Goal: Check status

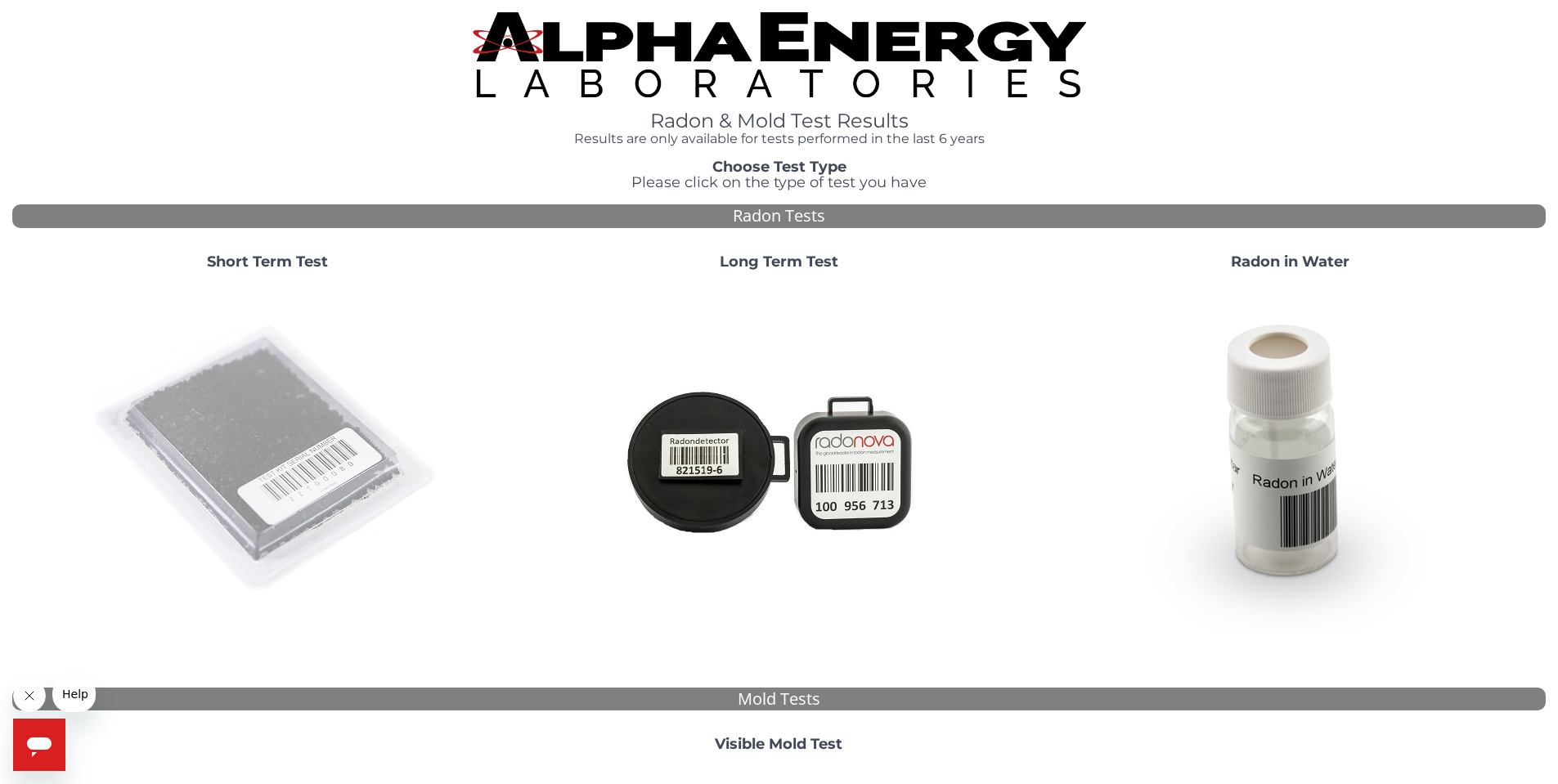
click at [269, 412] on img at bounding box center [267, 459] width 351 height 351
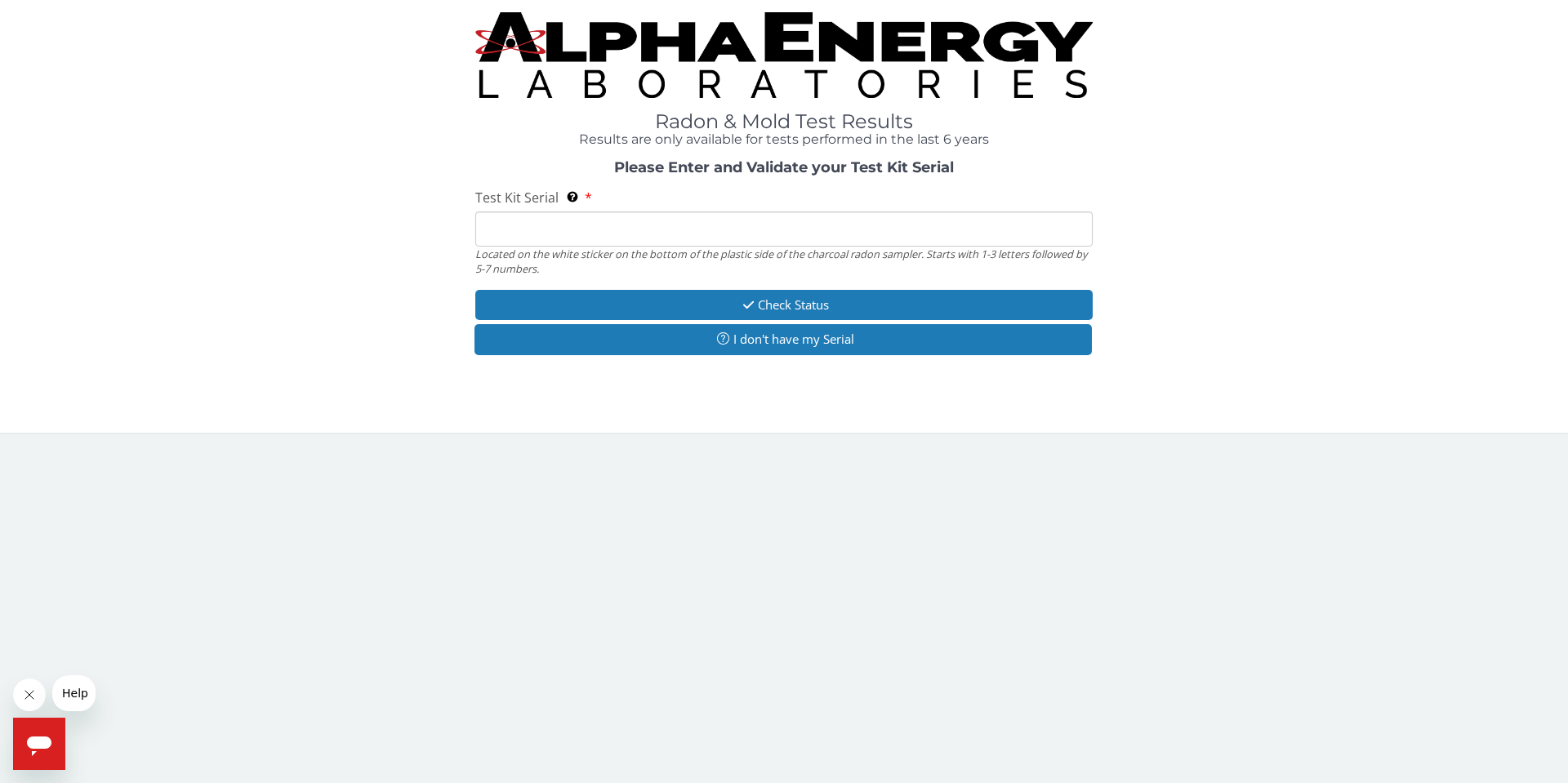
click at [573, 217] on input "Test Kit Serial Located on the white sticker on the bottom of the plastic side …" at bounding box center [784, 228] width 617 height 35
type input "FE442830"
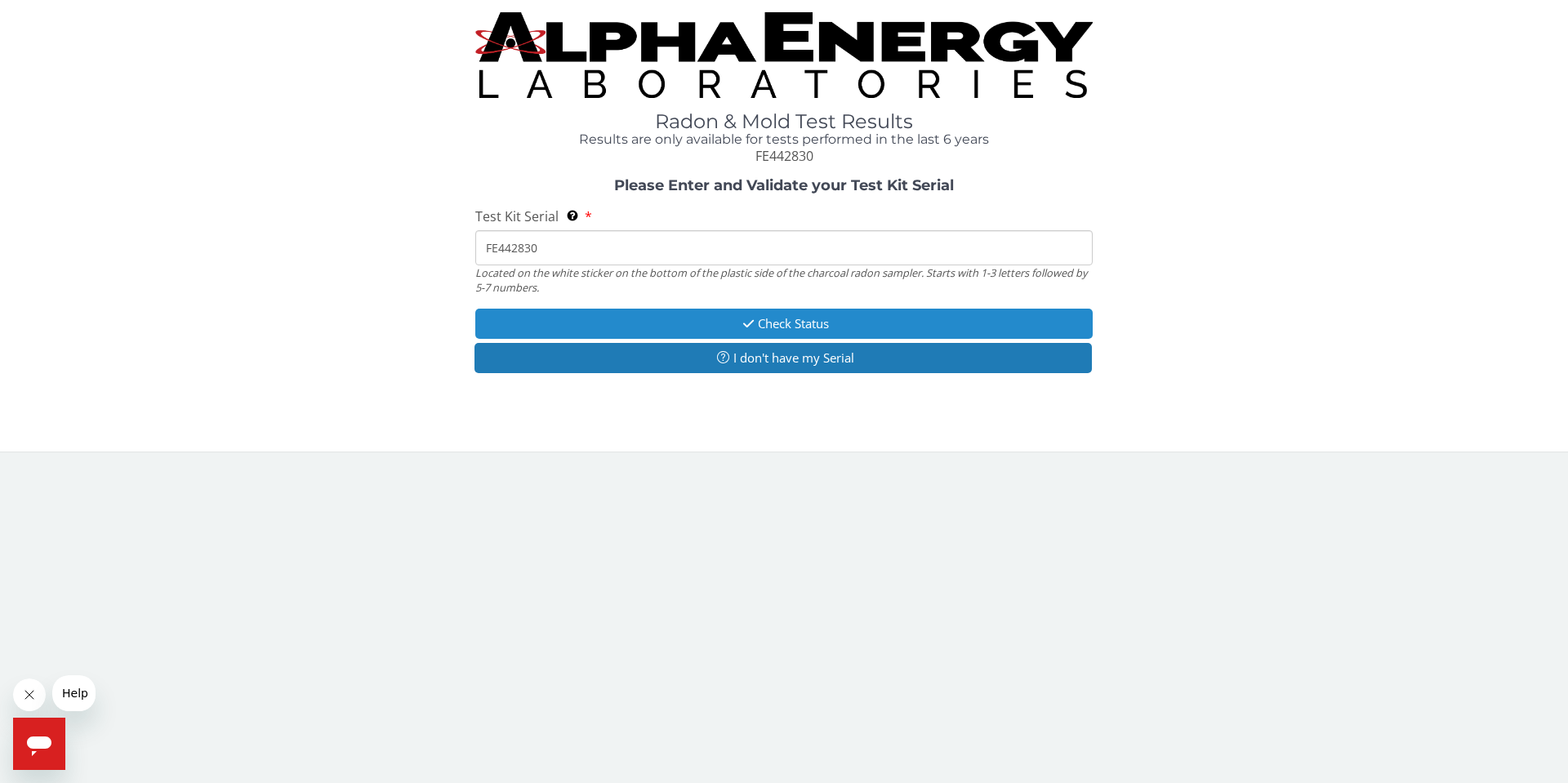
click at [646, 322] on button "Check Status" at bounding box center [784, 324] width 617 height 30
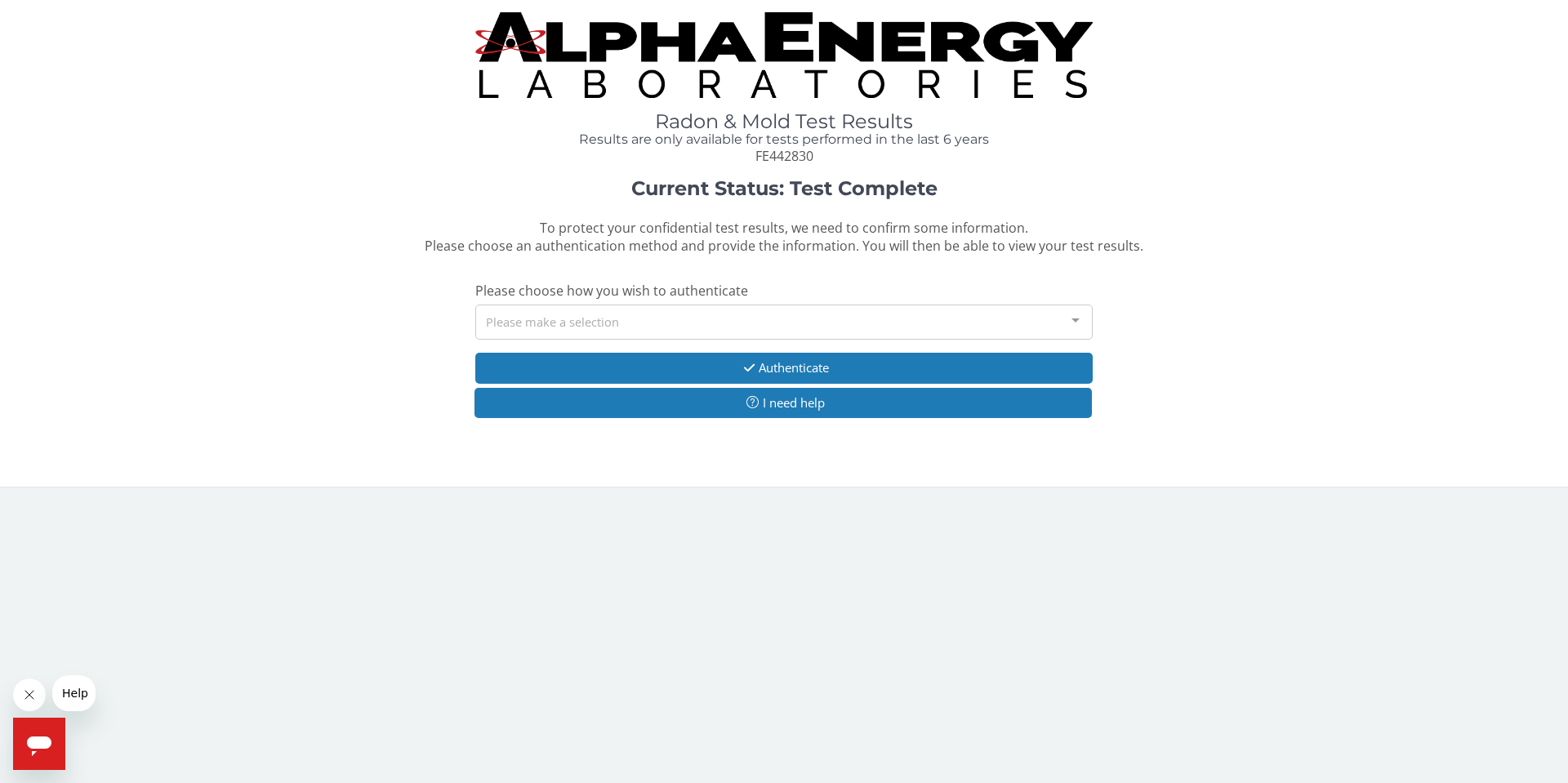
click at [644, 319] on div "Please make a selection" at bounding box center [784, 322] width 617 height 35
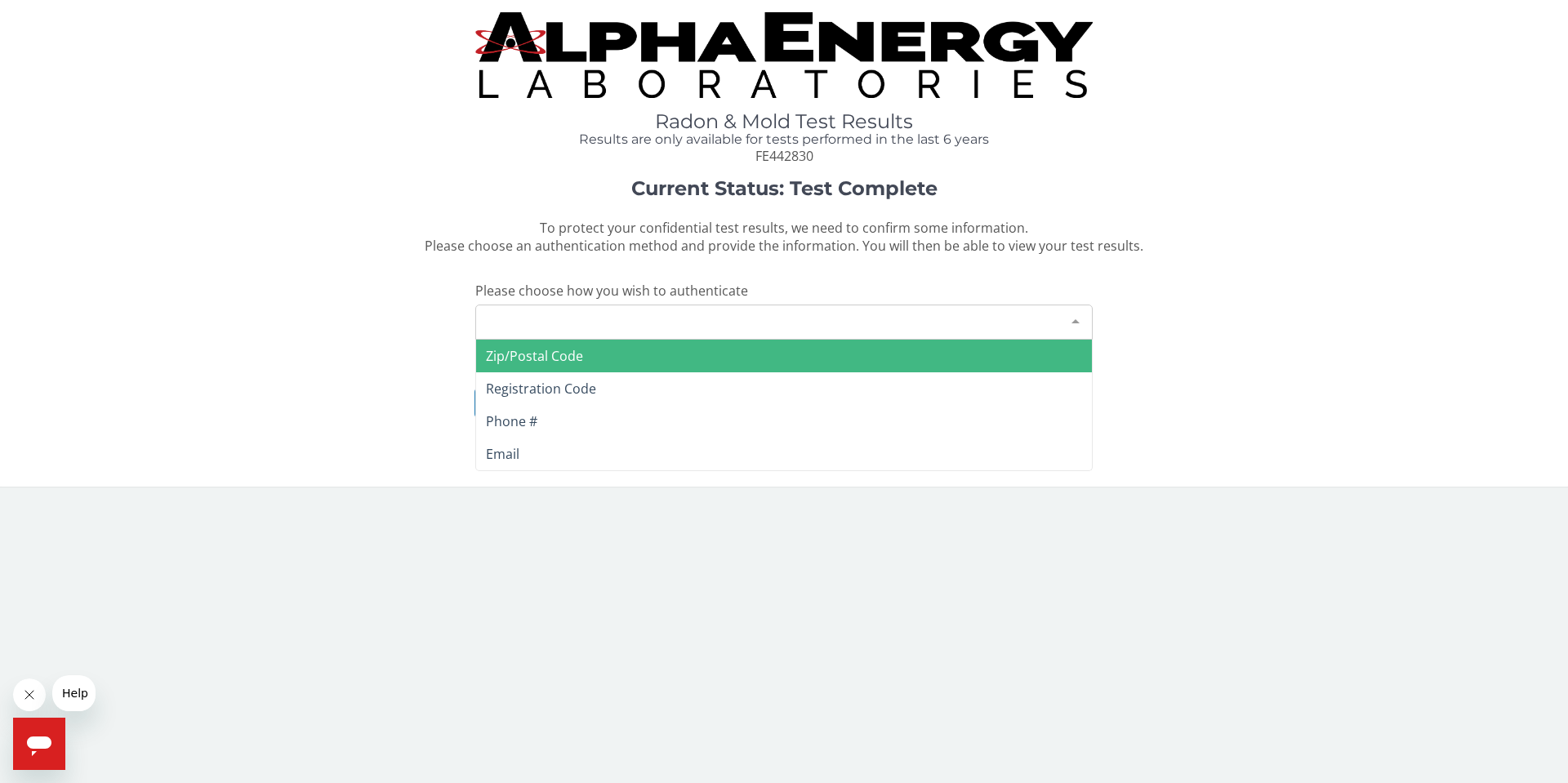
click at [567, 361] on span "Zip/Postal Code" at bounding box center [534, 356] width 97 height 18
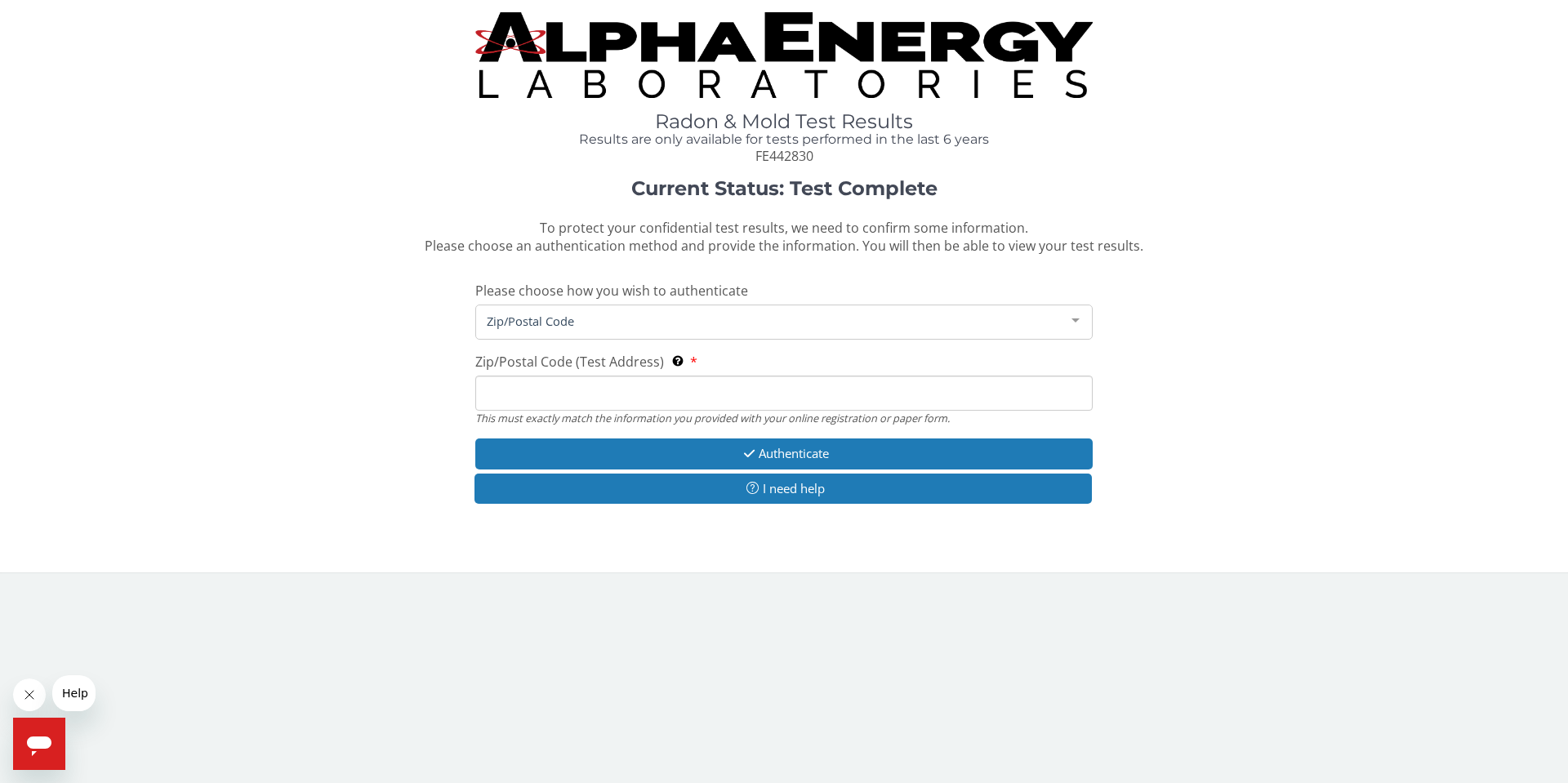
click at [519, 403] on input "Zip/Postal Code (Test Address) This must exactly match the information you prov…" at bounding box center [784, 392] width 617 height 35
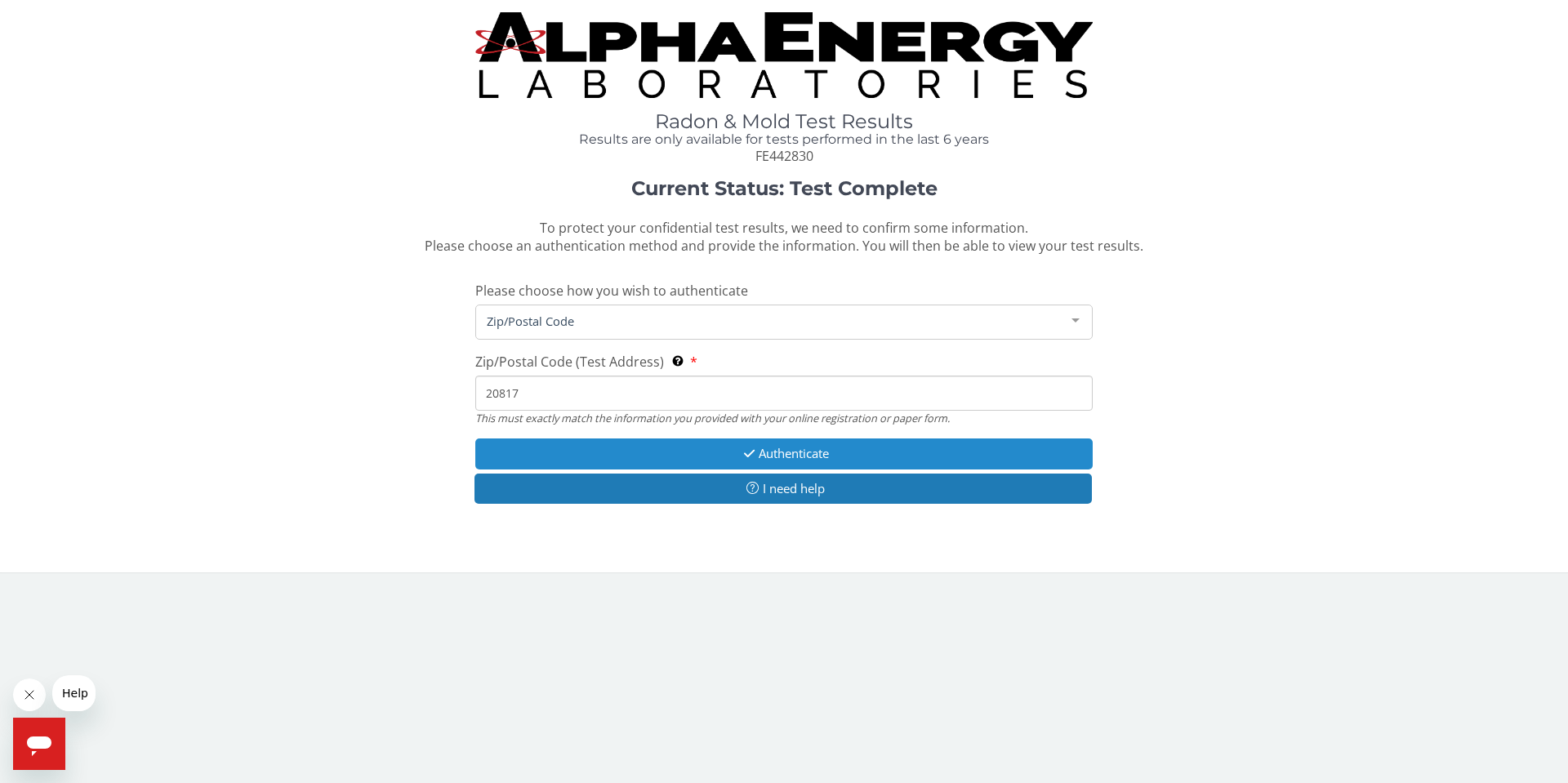
type input "20817"
click at [614, 454] on button "Authenticate" at bounding box center [784, 454] width 617 height 30
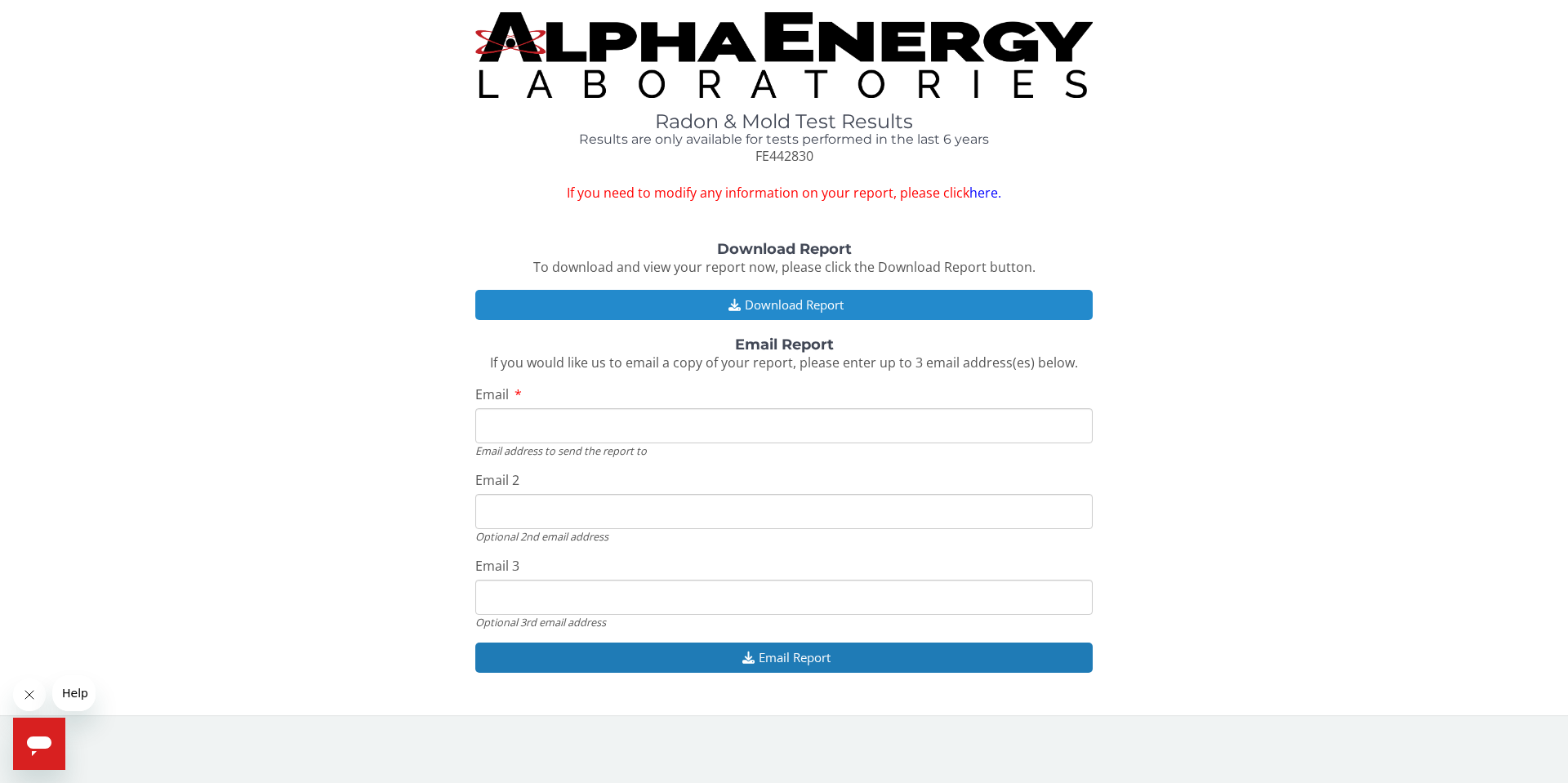
click at [721, 299] on button "Download Report" at bounding box center [784, 305] width 617 height 30
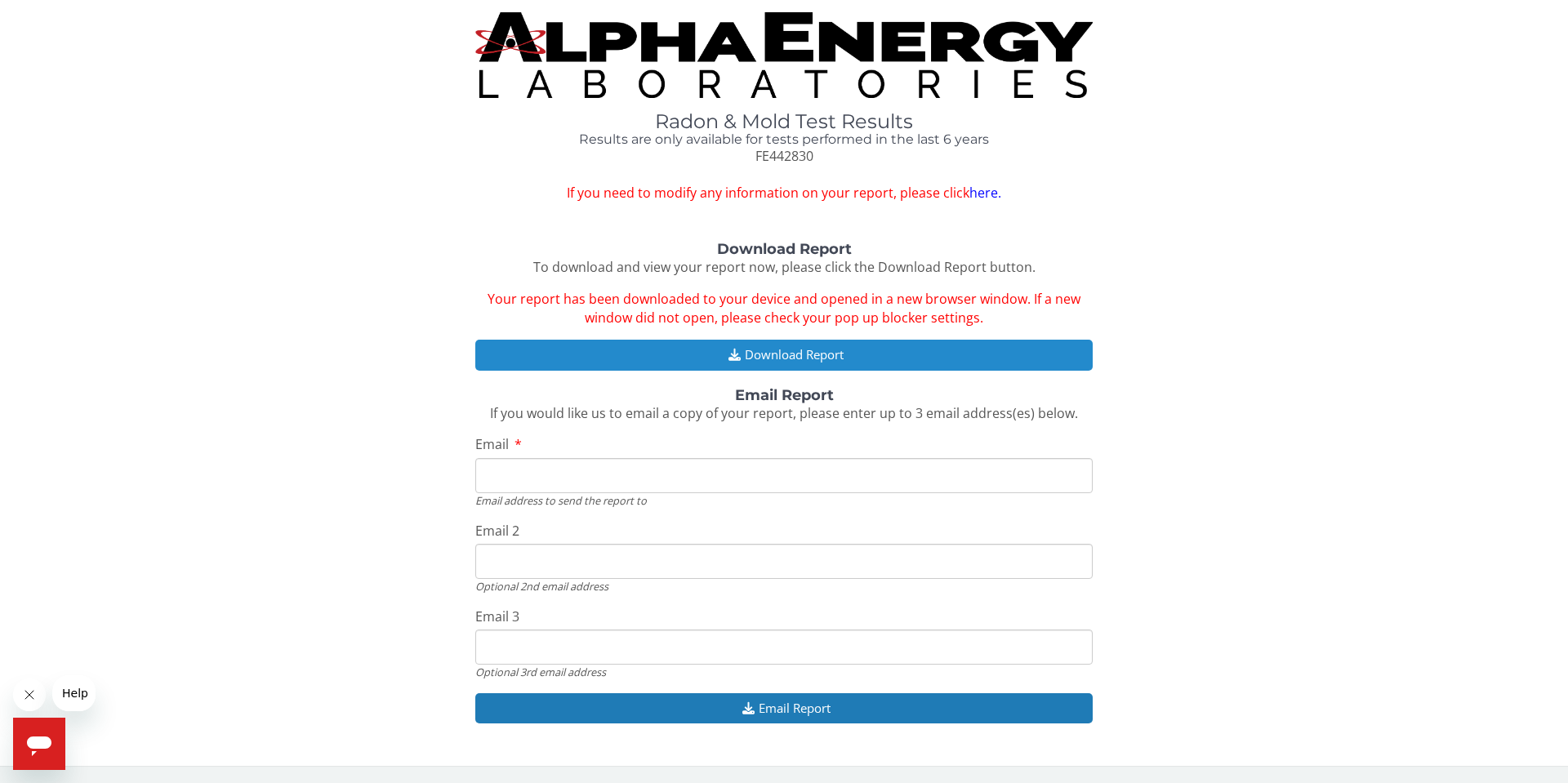
click at [699, 364] on button "Download Report" at bounding box center [784, 355] width 617 height 30
